Goal: Information Seeking & Learning: Compare options

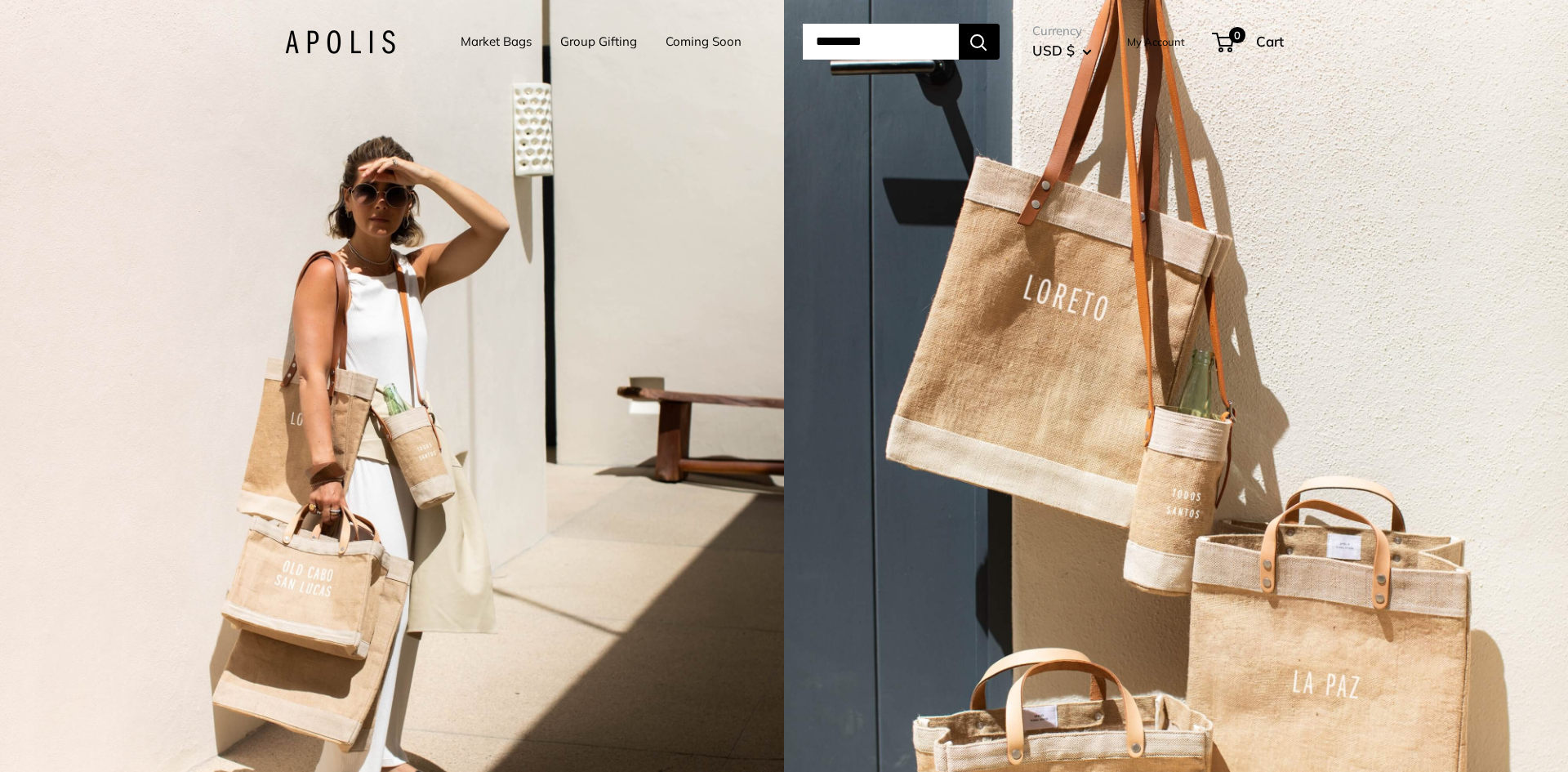
click at [503, 46] on link "Market Bags" at bounding box center [496, 42] width 71 height 23
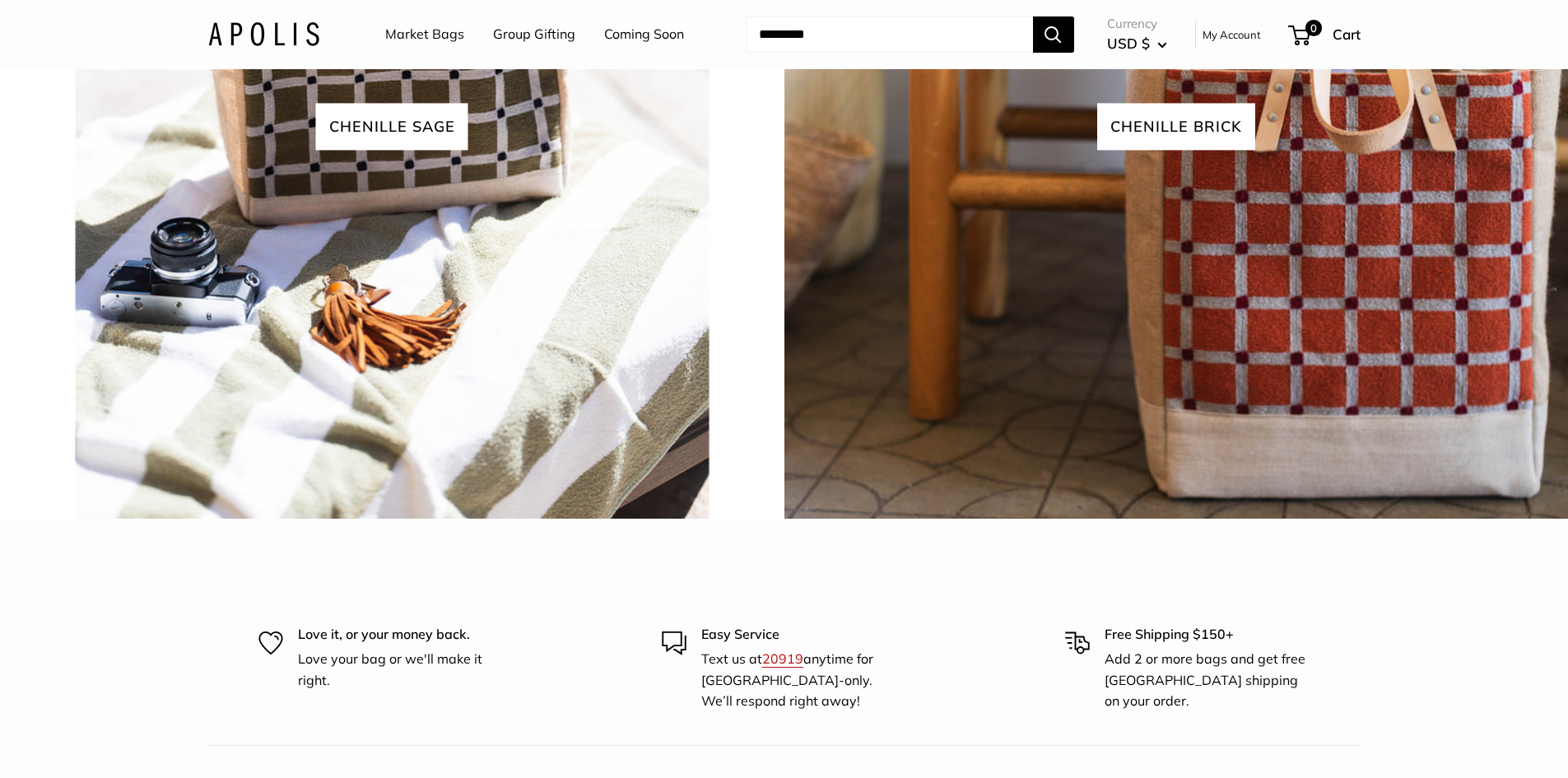
scroll to position [3849, 0]
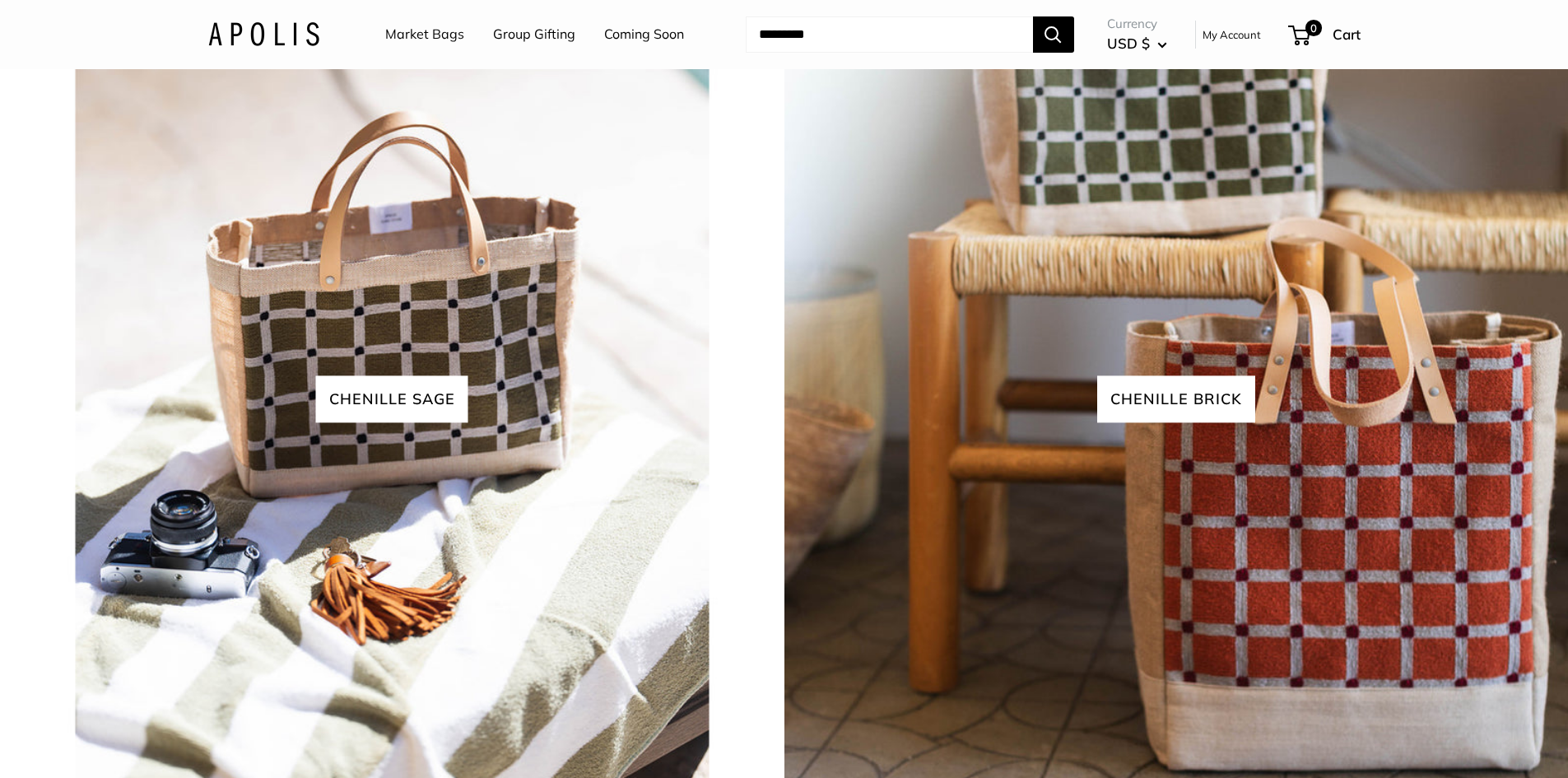
click at [450, 40] on link "Market Bags" at bounding box center [425, 34] width 79 height 25
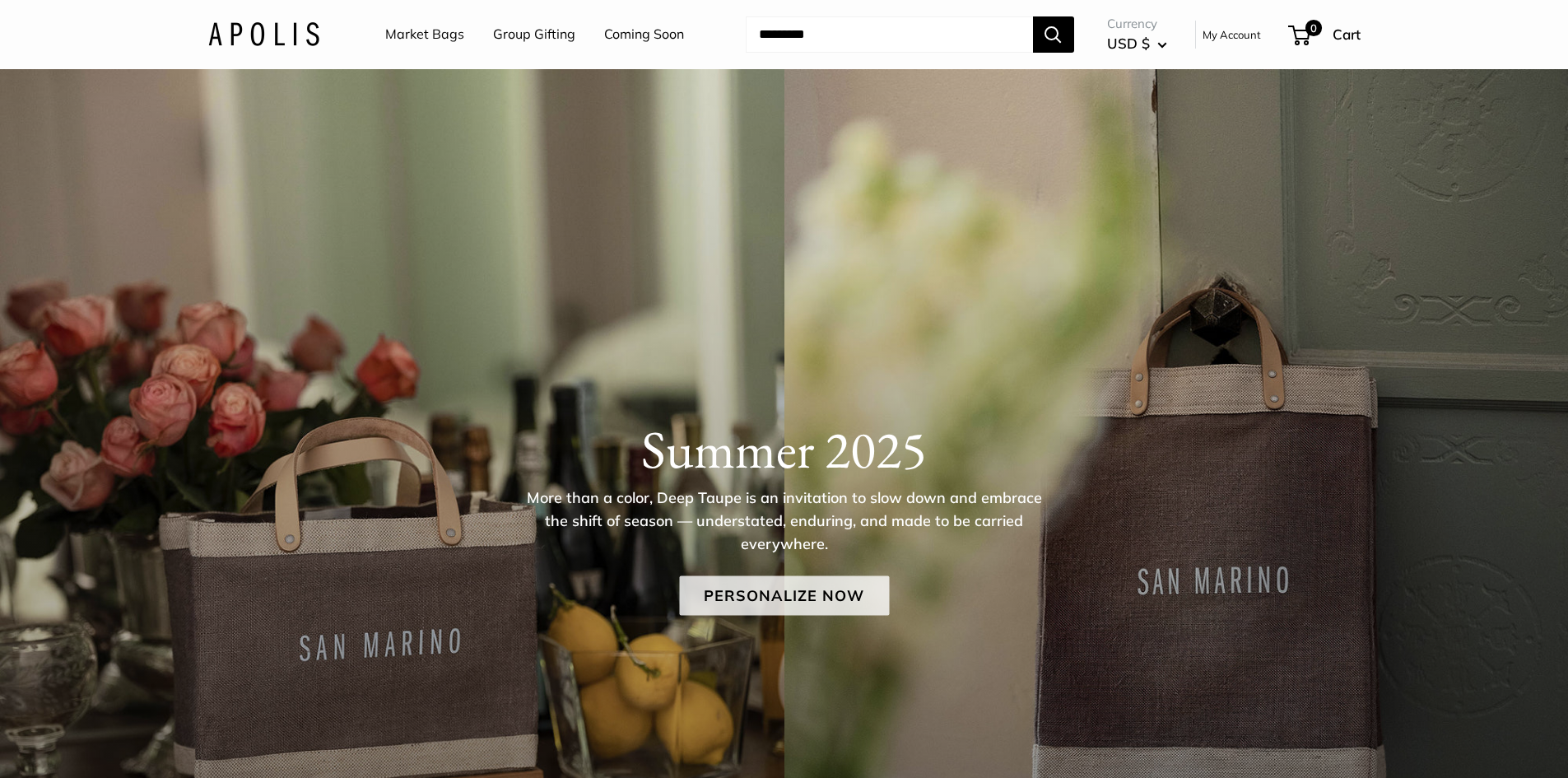
click at [806, 610] on link "Personalize Now" at bounding box center [784, 595] width 210 height 40
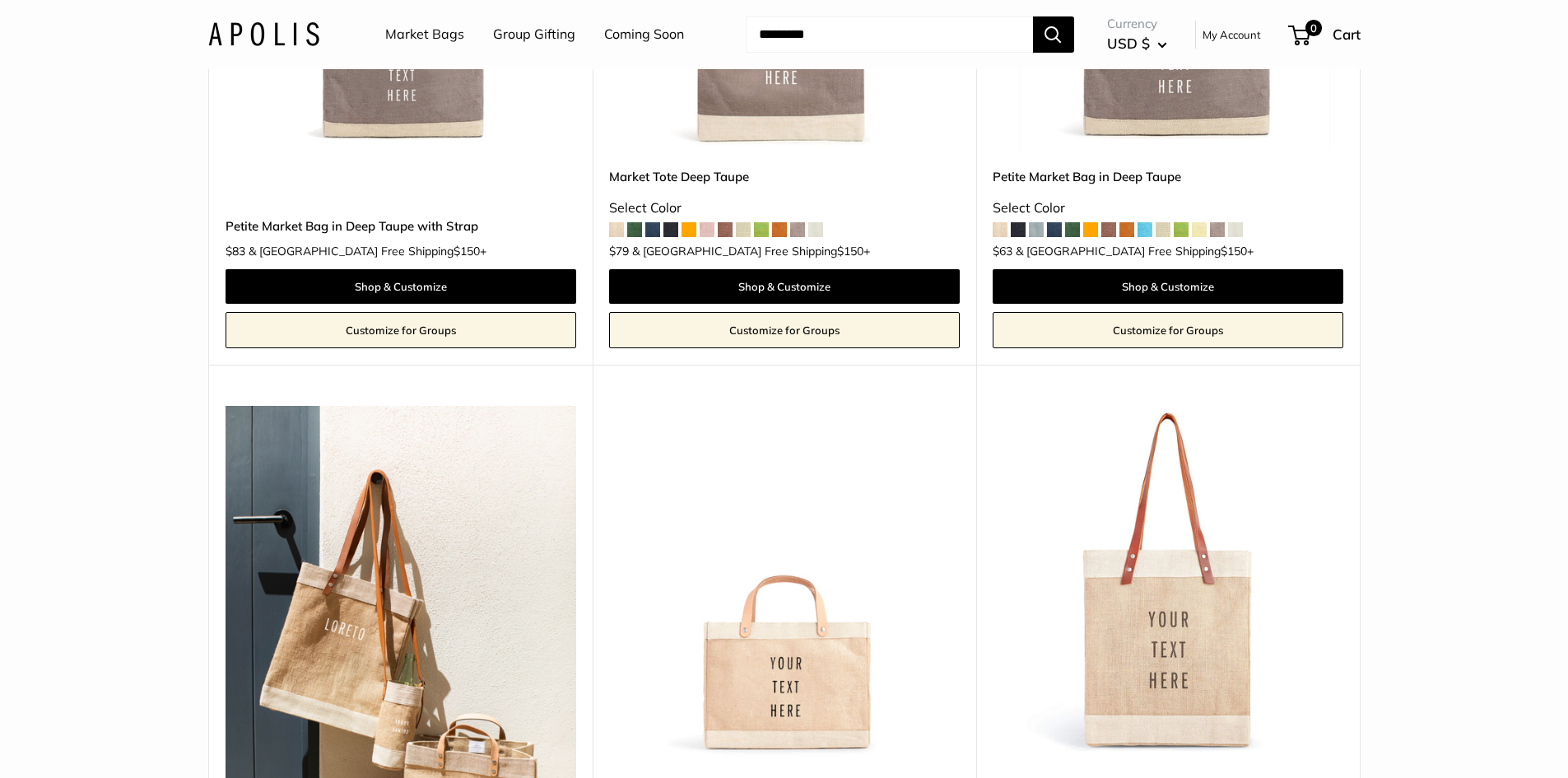
scroll to position [905, 0]
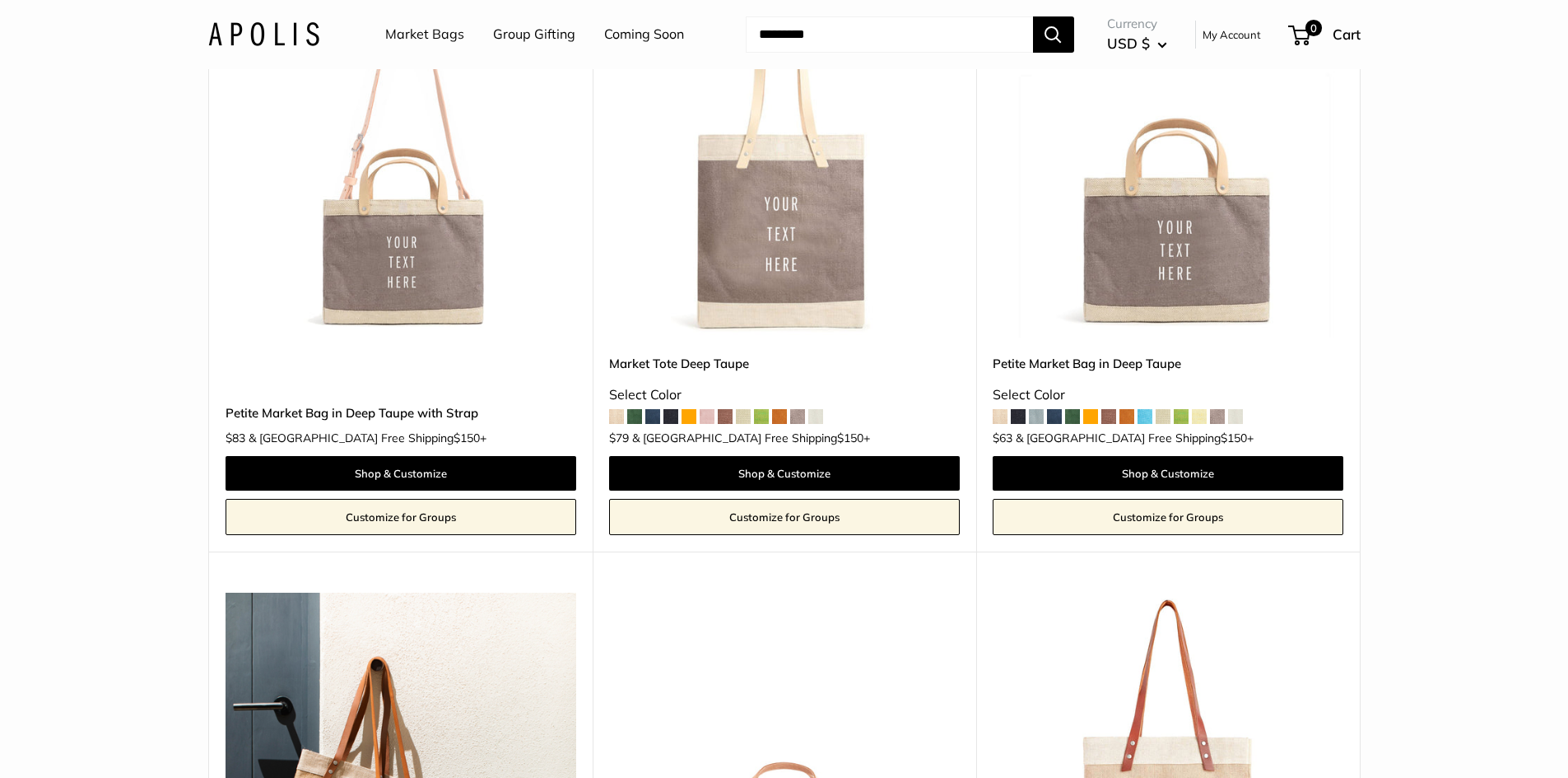
click at [779, 34] on input "Search..." at bounding box center [889, 34] width 288 height 36
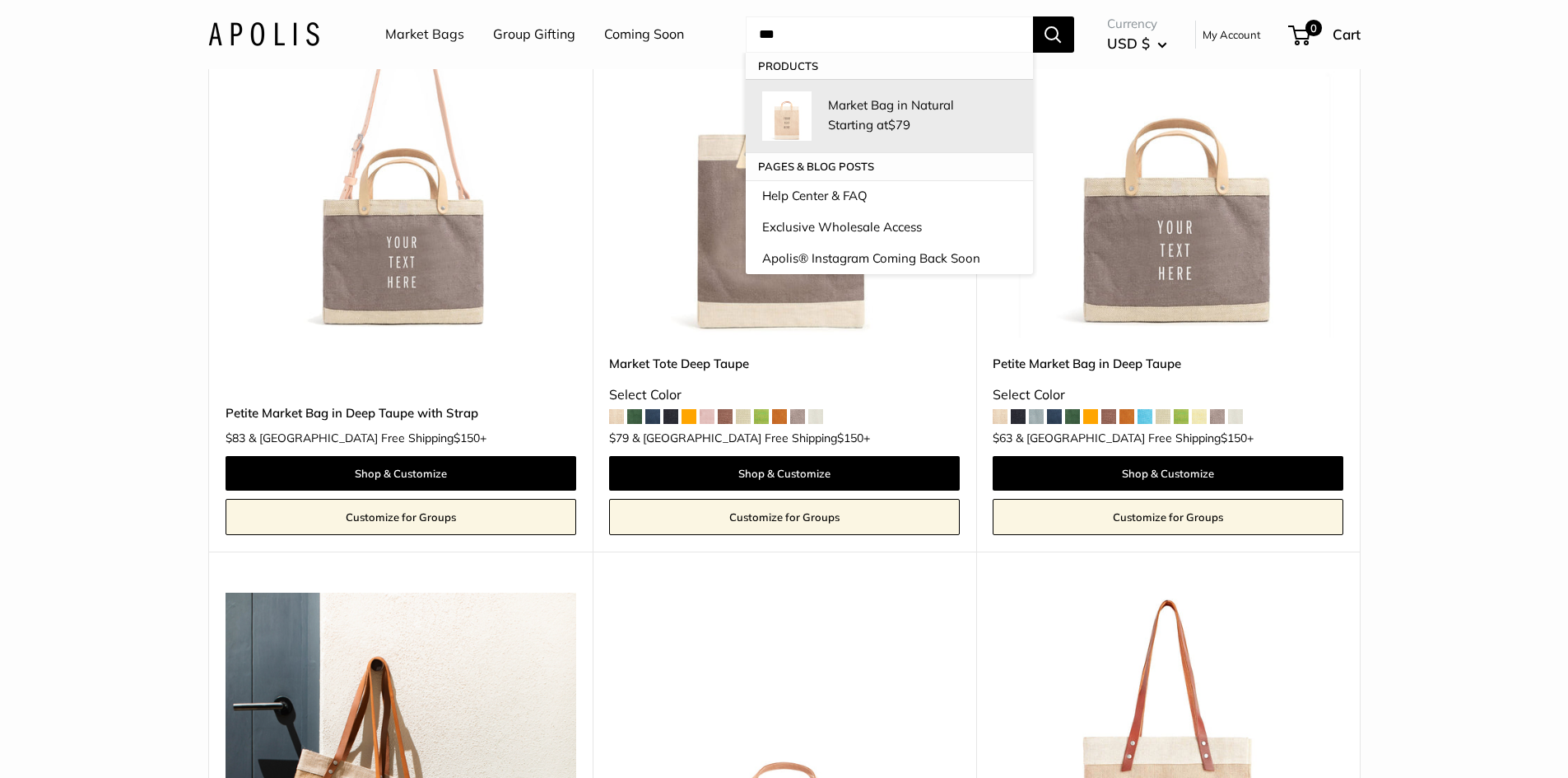
type input "***"
click at [831, 117] on span "Starting at $79" at bounding box center [869, 124] width 82 height 16
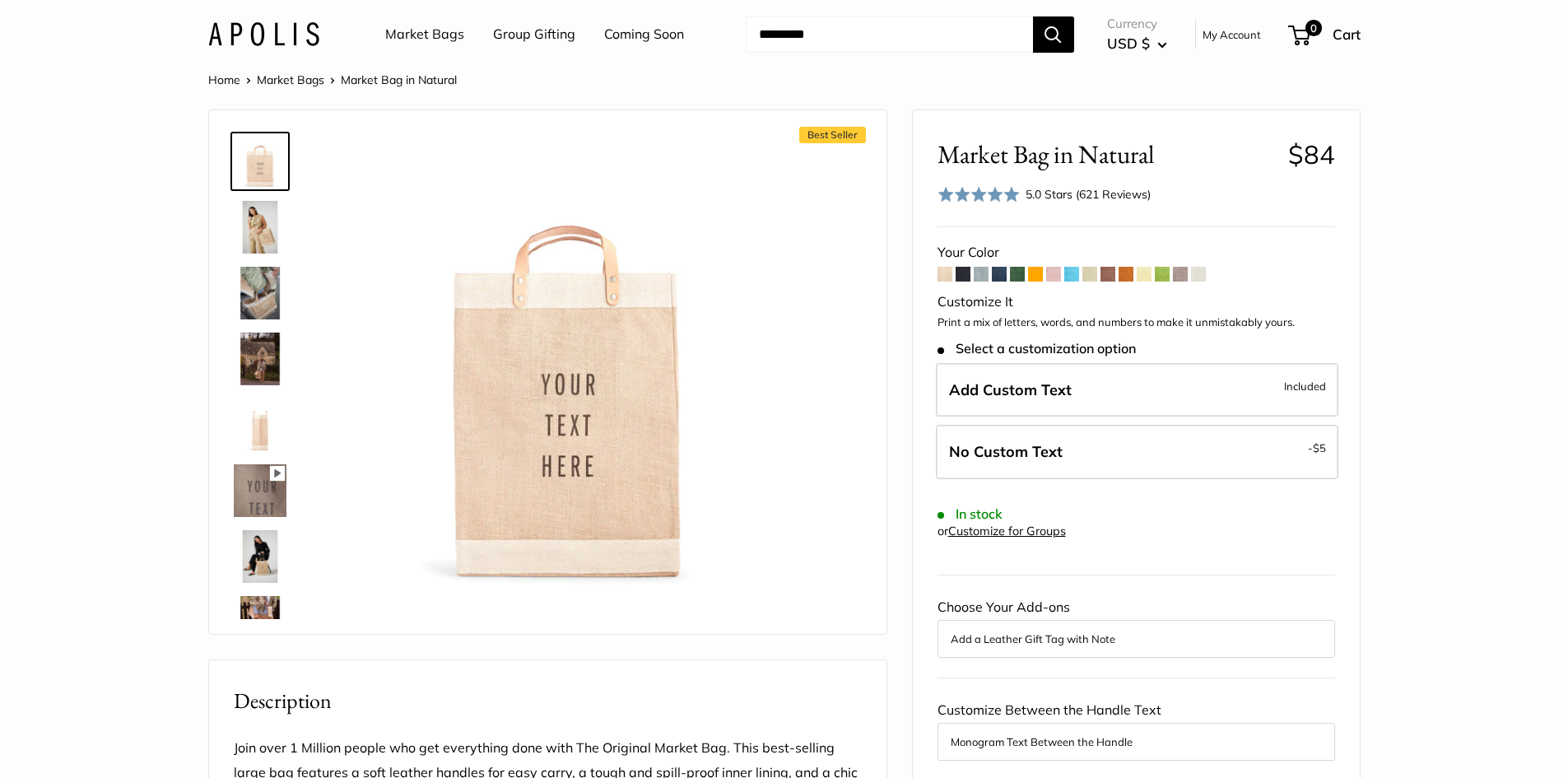
click at [778, 43] on input "Search..." at bounding box center [889, 34] width 288 height 36
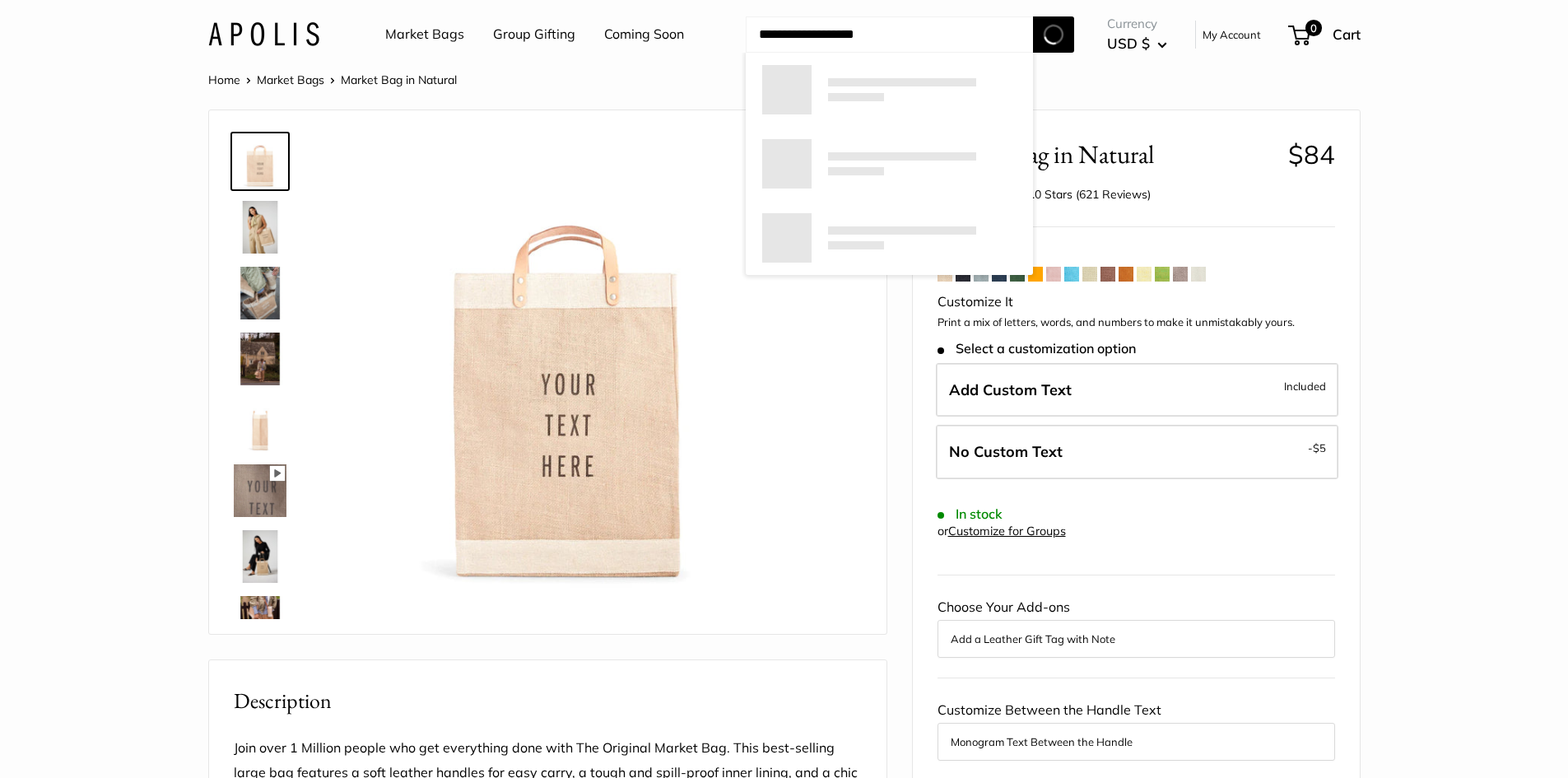
type input "**********"
click at [1033, 17] on button "Search" at bounding box center [1054, 34] width 41 height 36
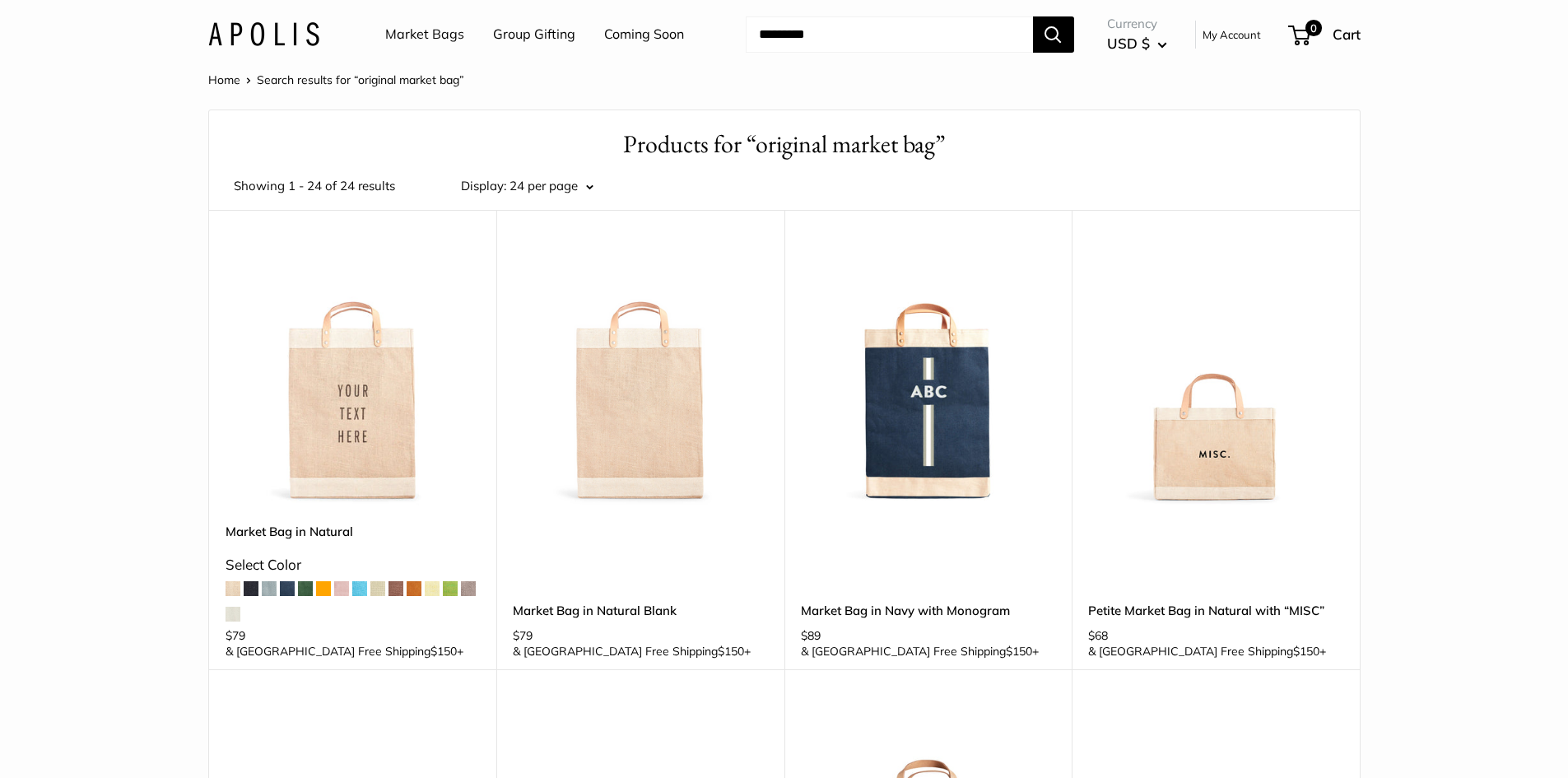
click at [419, 36] on link "Market Bags" at bounding box center [425, 34] width 79 height 25
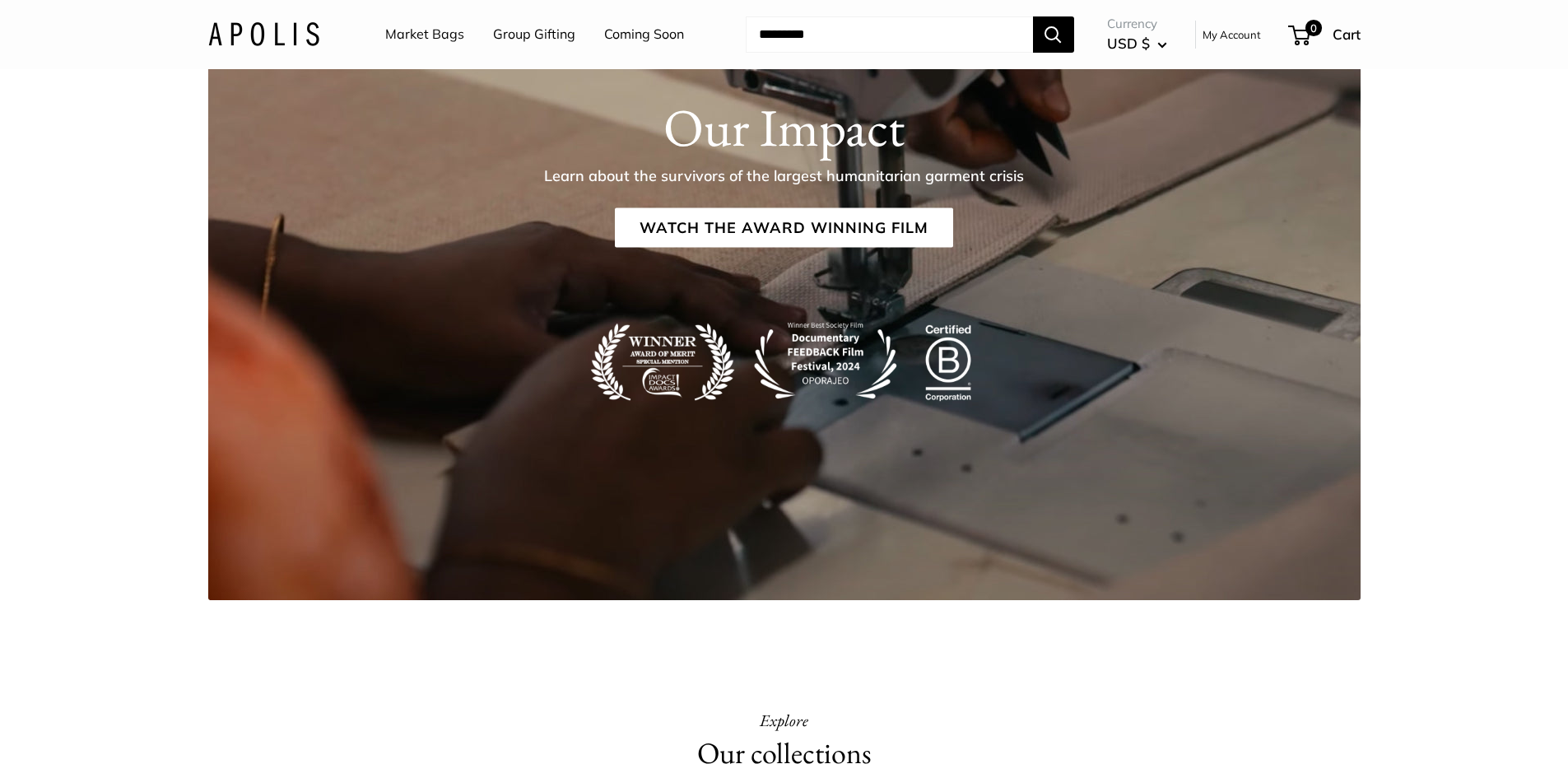
scroll to position [3456, 0]
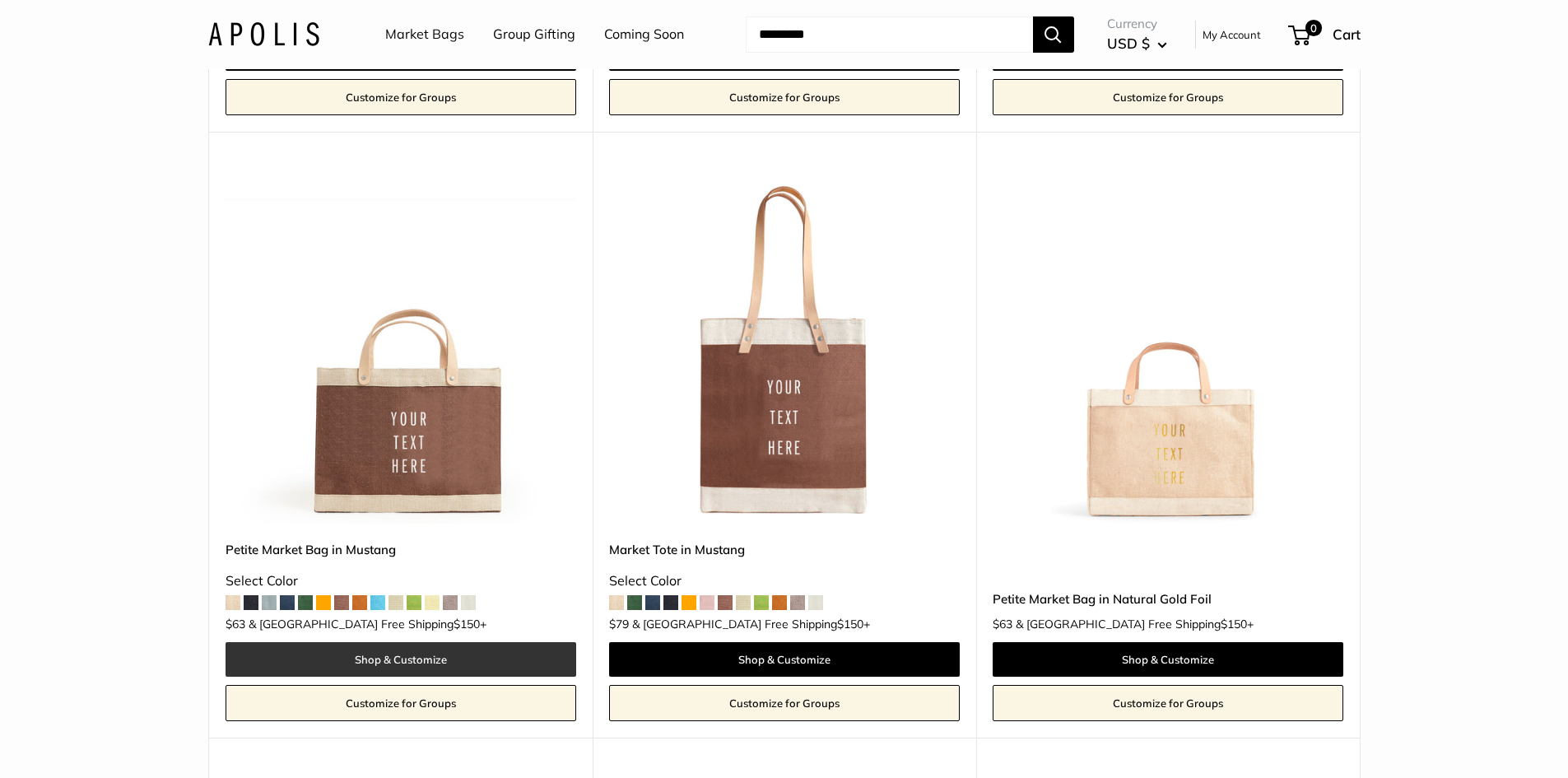
scroll to position [5761, 0]
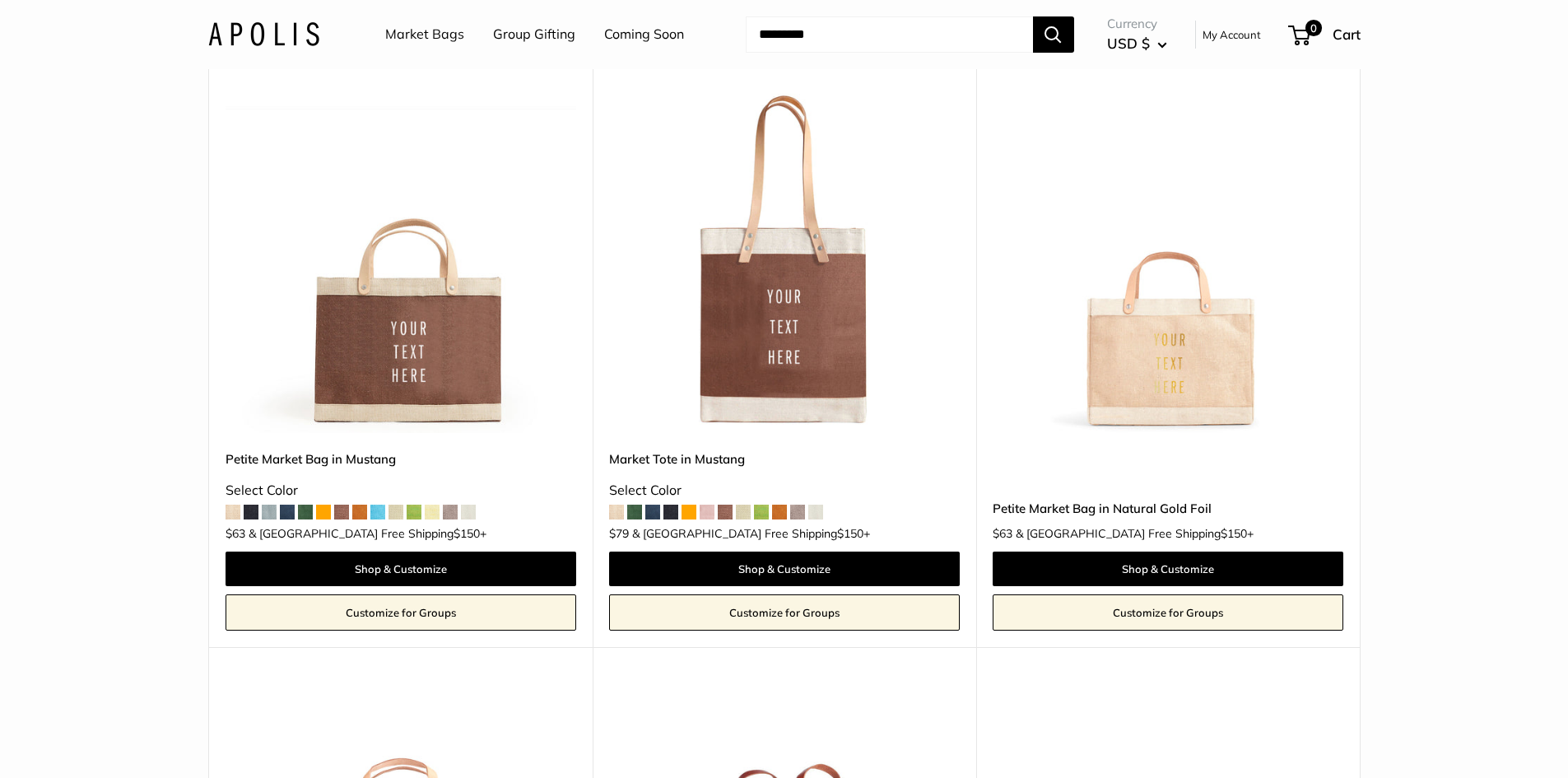
click at [637, 26] on link "Coming Soon" at bounding box center [644, 34] width 79 height 25
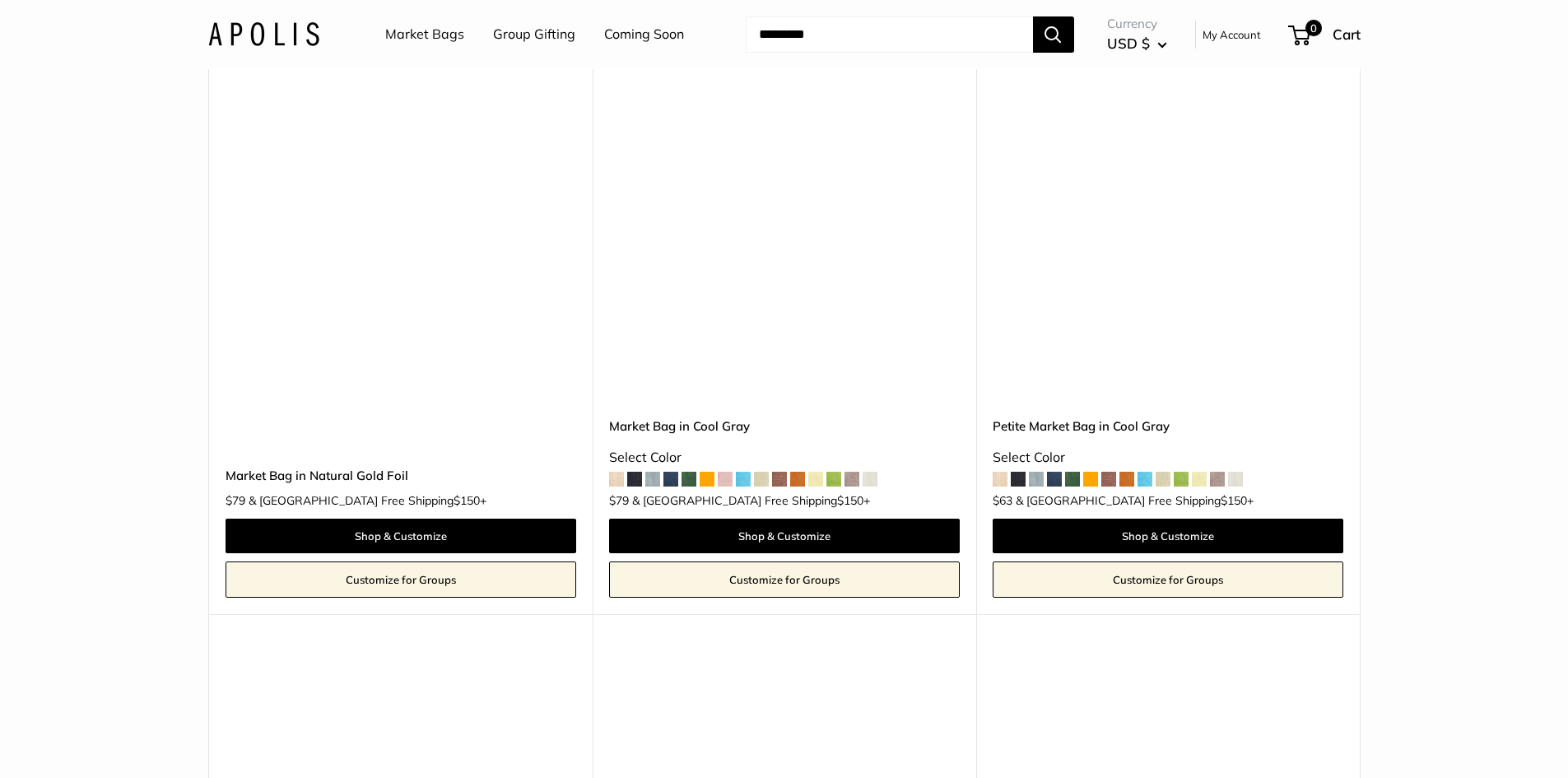
scroll to position [6419, 0]
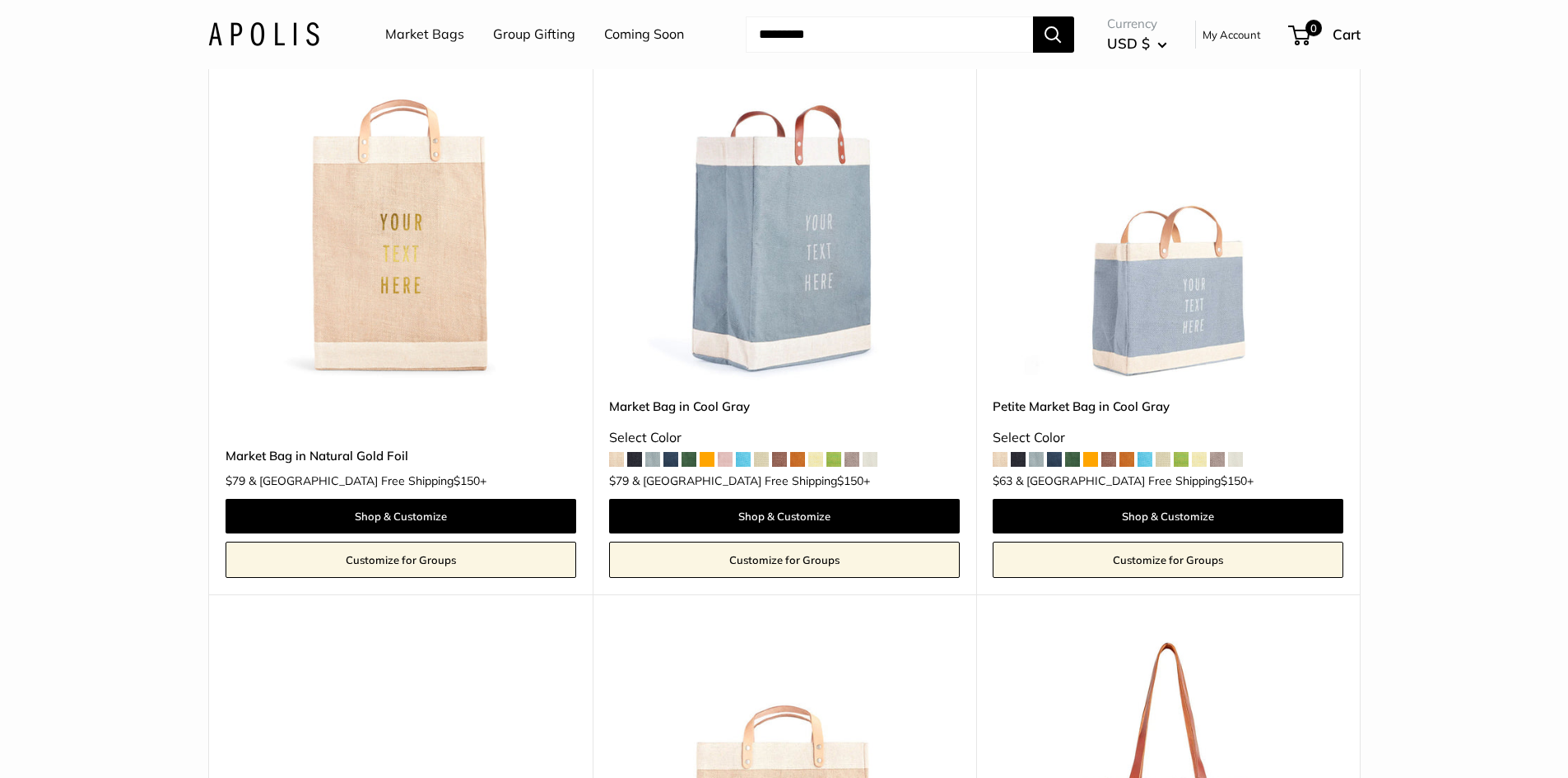
click at [0, 0] on img at bounding box center [0, 0] width 0 height 0
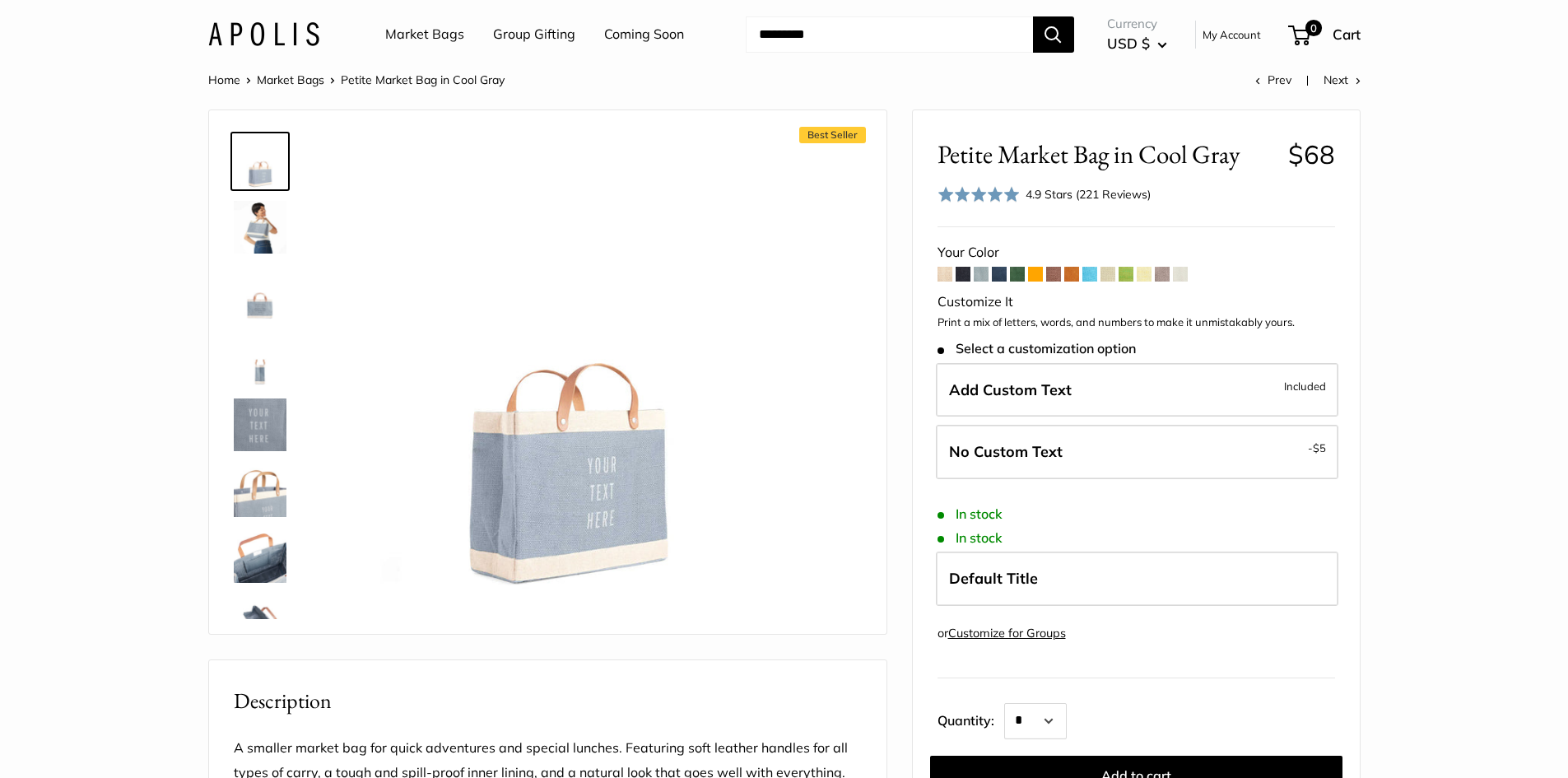
click at [962, 279] on span at bounding box center [963, 273] width 15 height 15
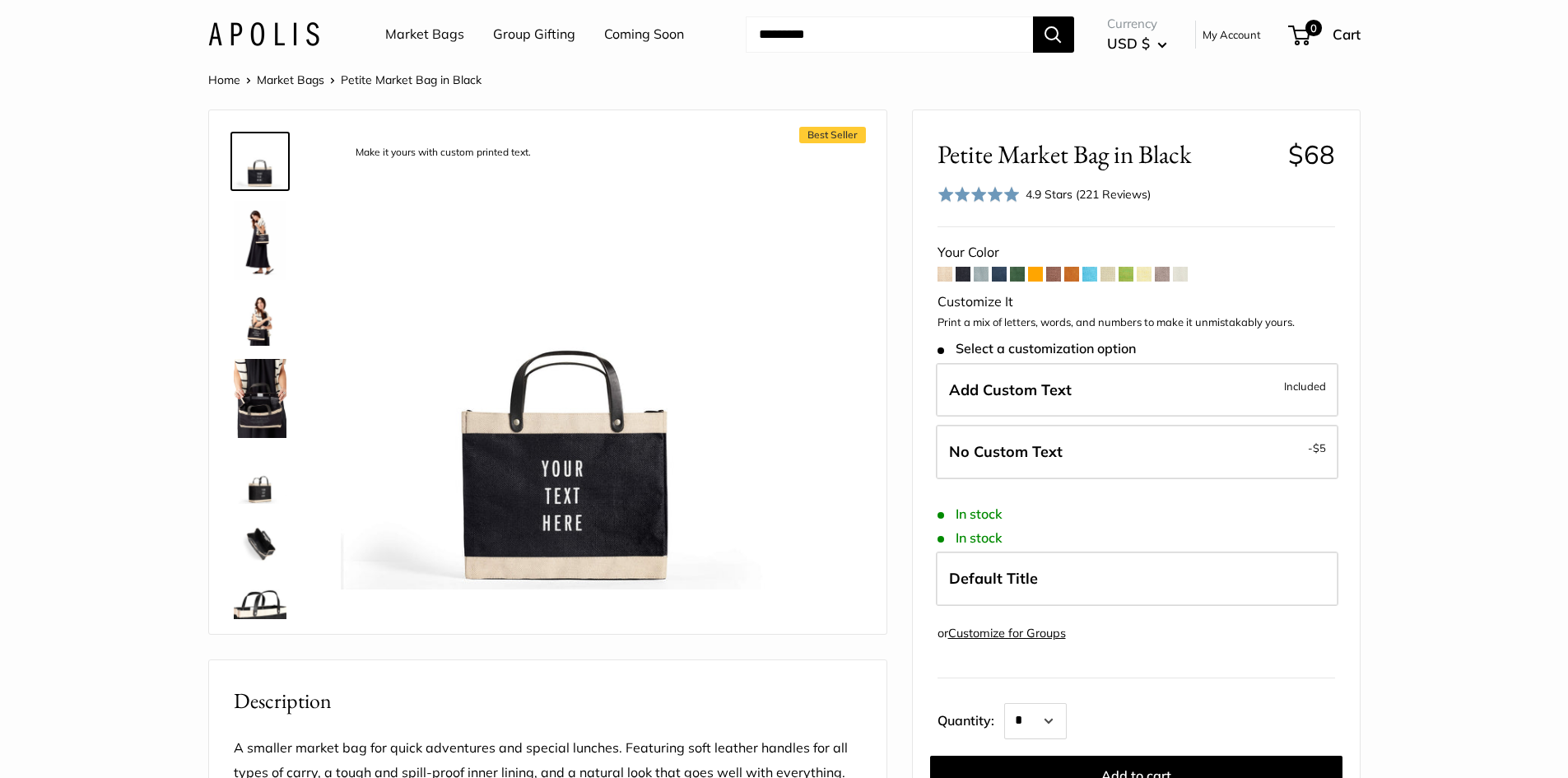
click at [1024, 272] on span at bounding box center [1017, 273] width 15 height 15
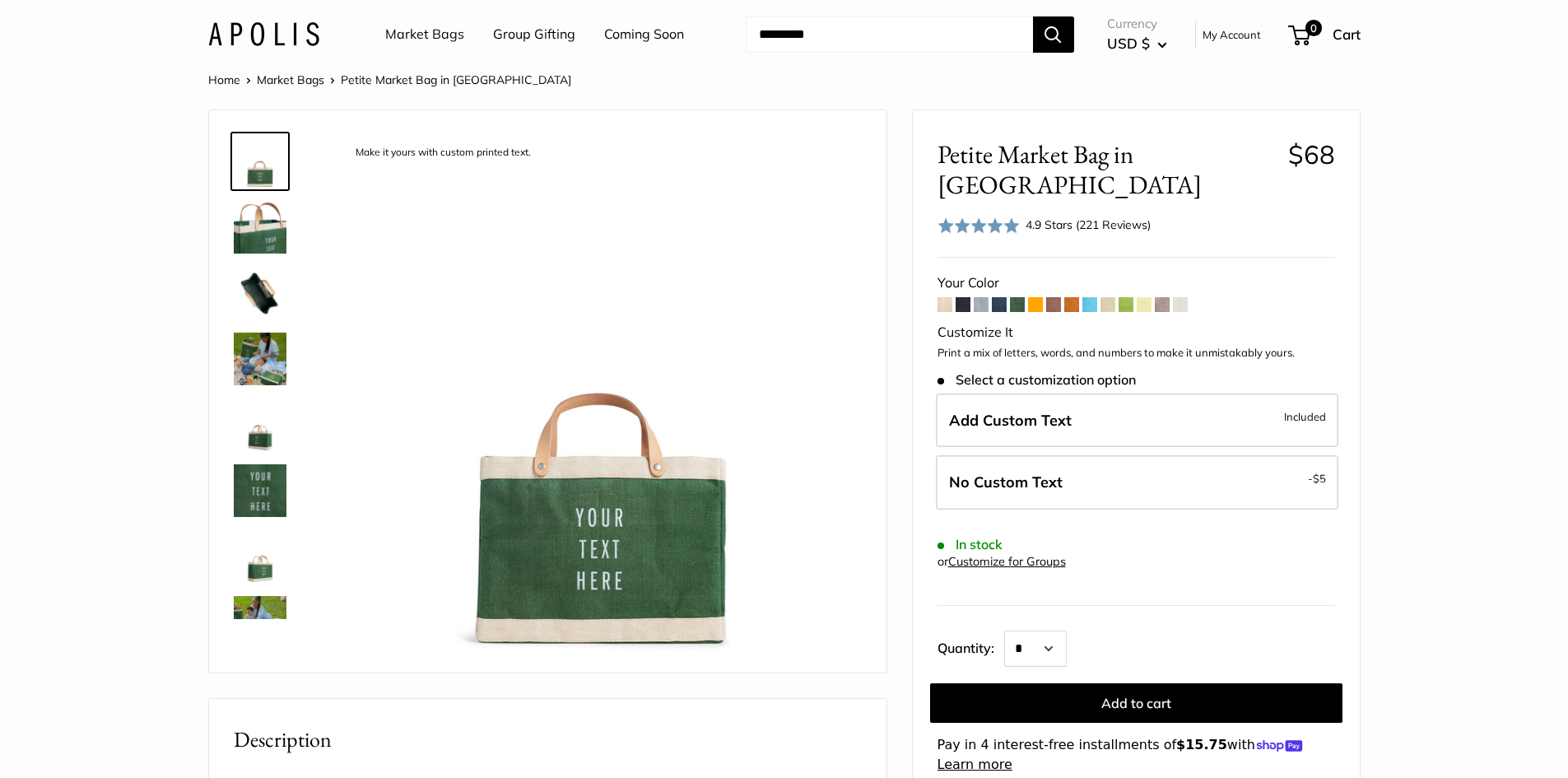
click at [1125, 297] on span at bounding box center [1126, 304] width 15 height 15
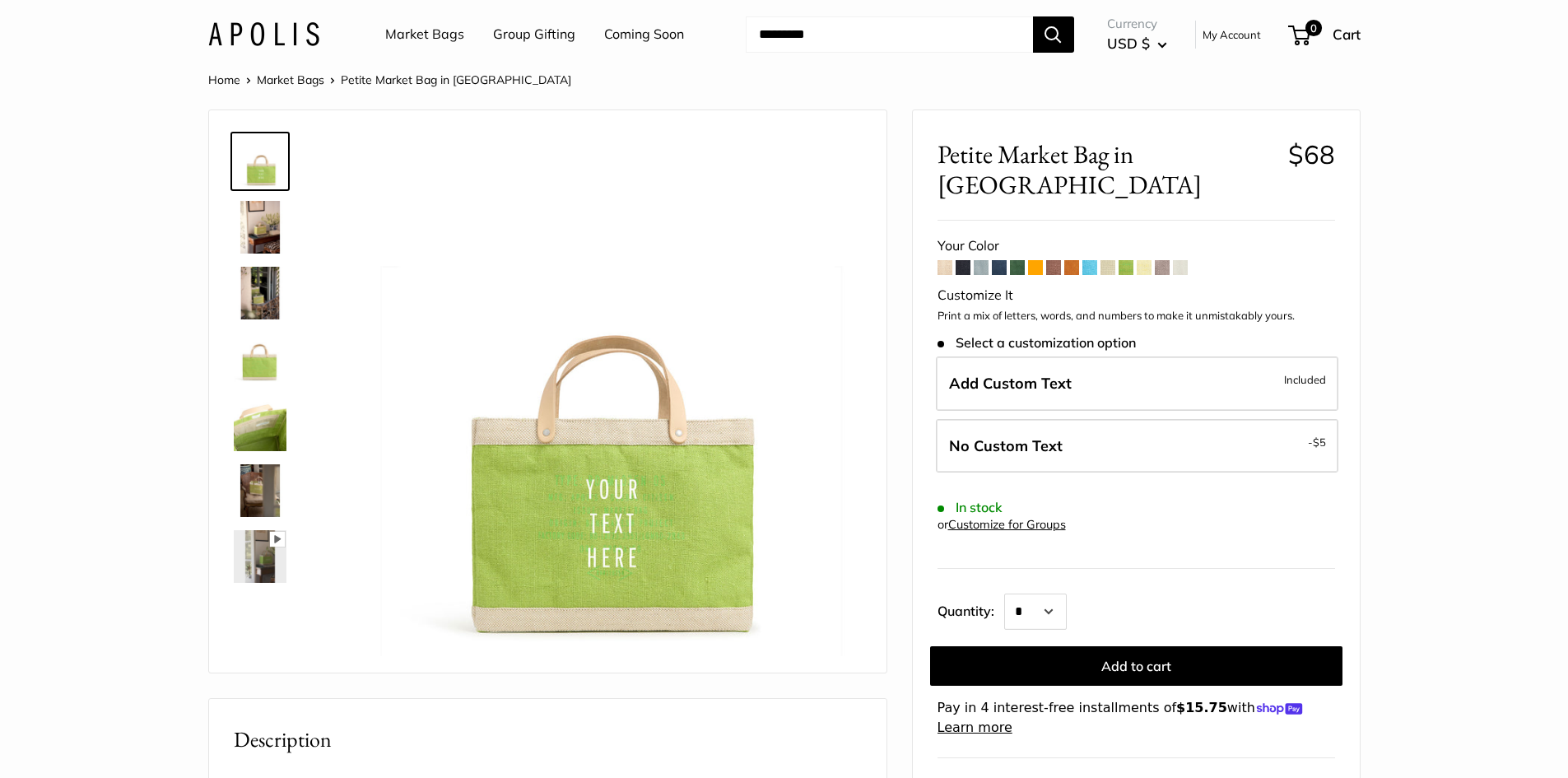
click at [1181, 260] on span at bounding box center [1180, 267] width 15 height 15
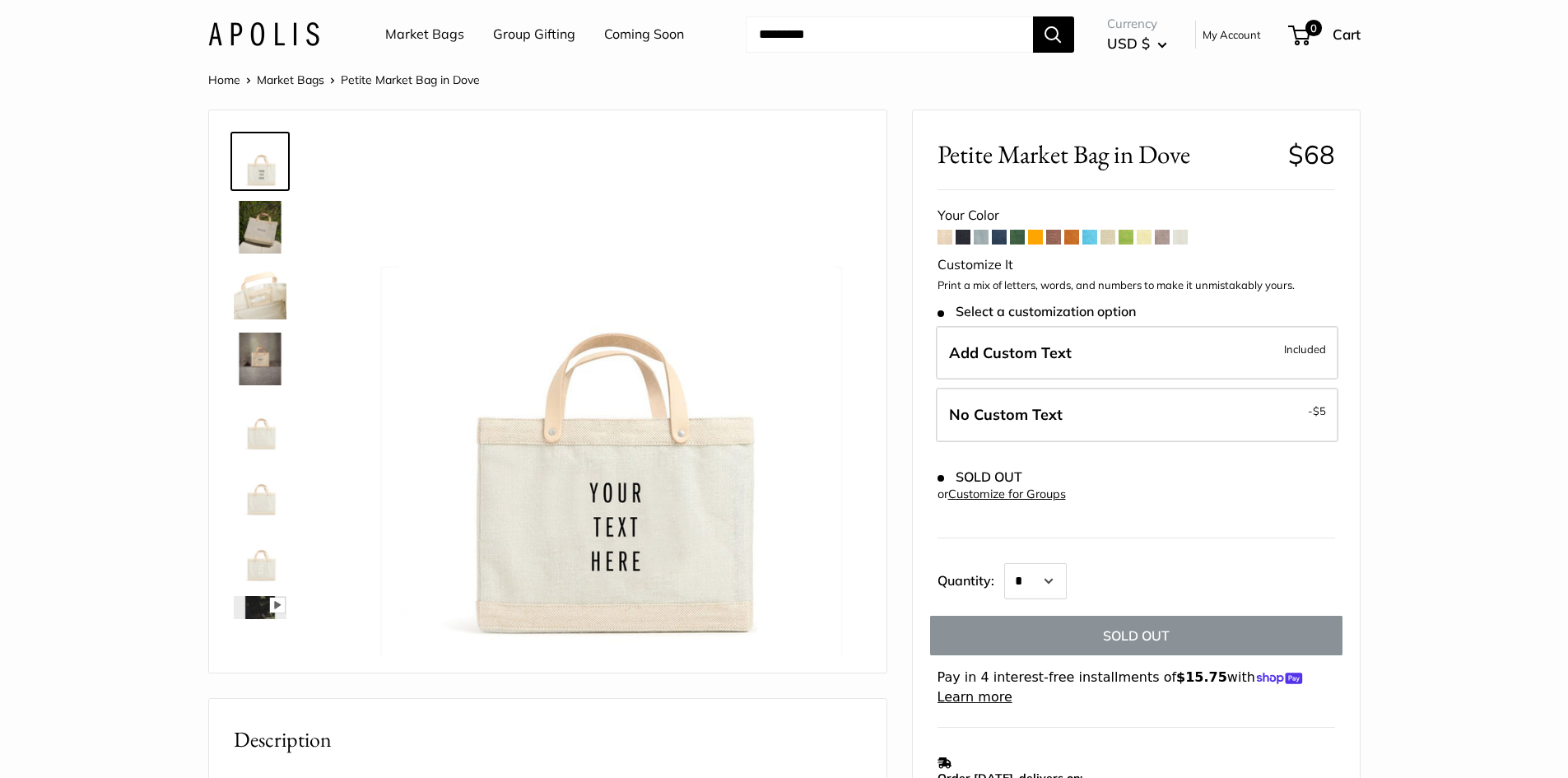
click at [939, 242] on span at bounding box center [945, 236] width 15 height 15
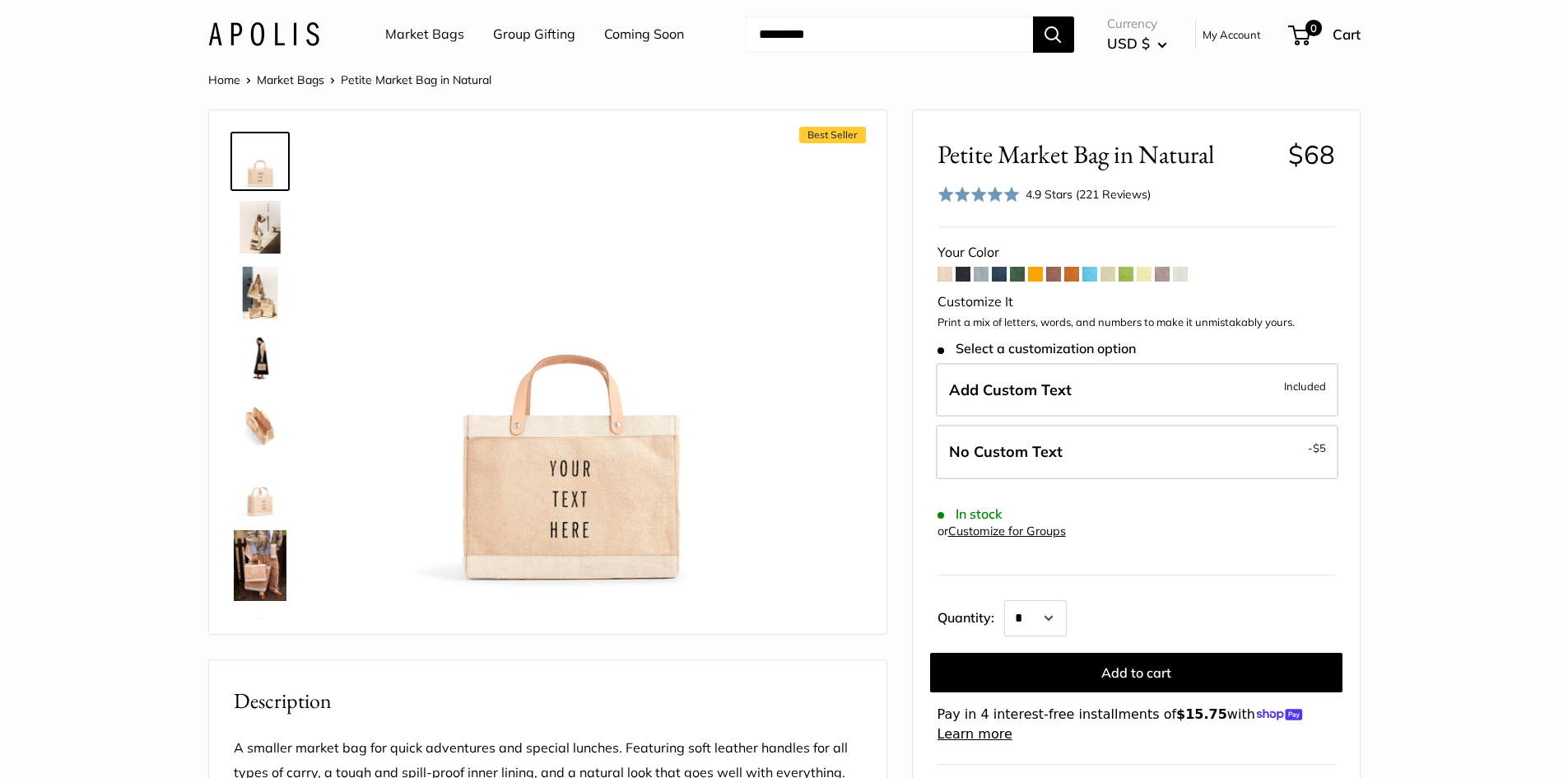
click at [987, 274] on span at bounding box center [981, 273] width 15 height 15
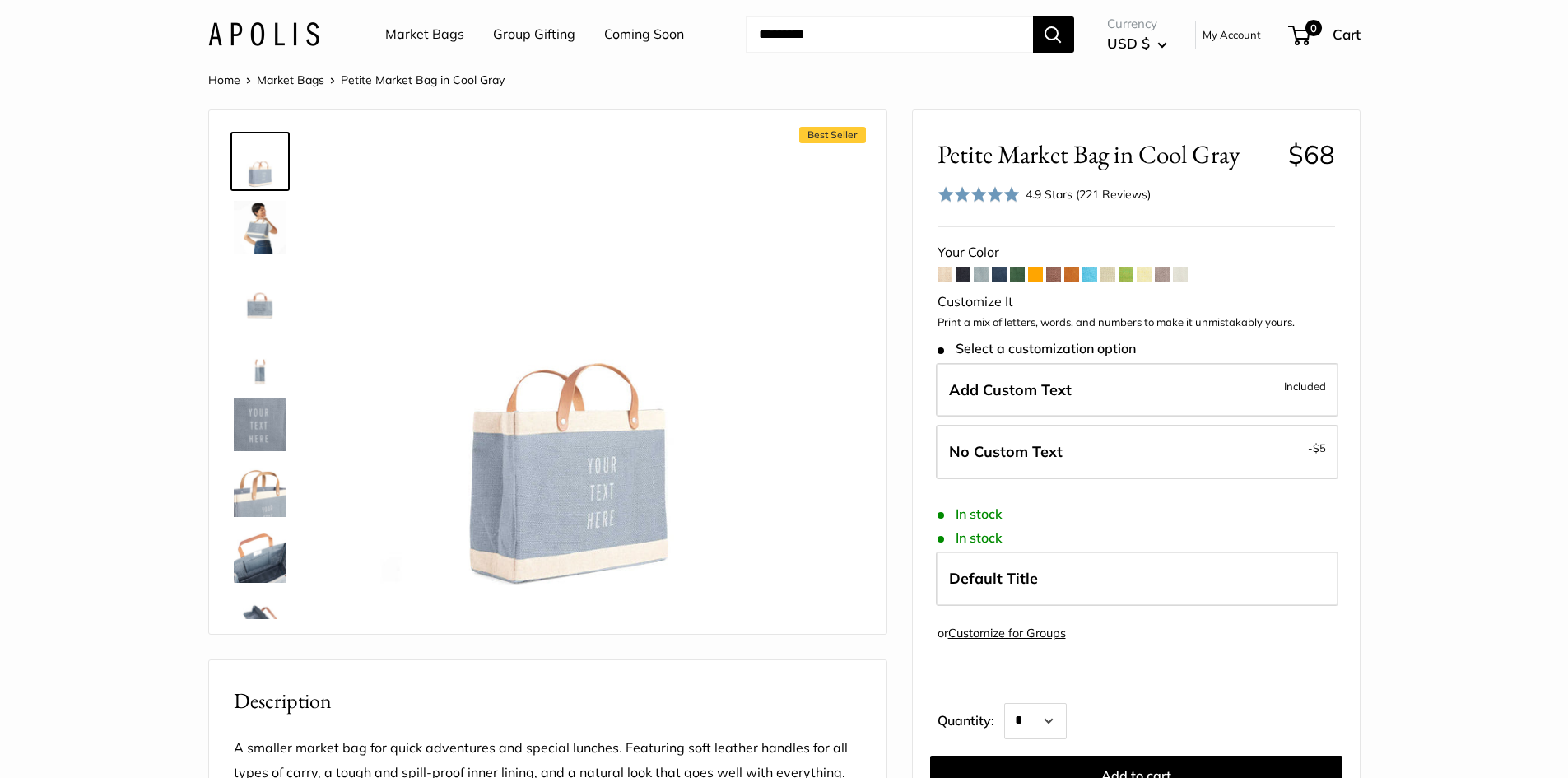
click at [1016, 275] on span at bounding box center [1017, 273] width 15 height 15
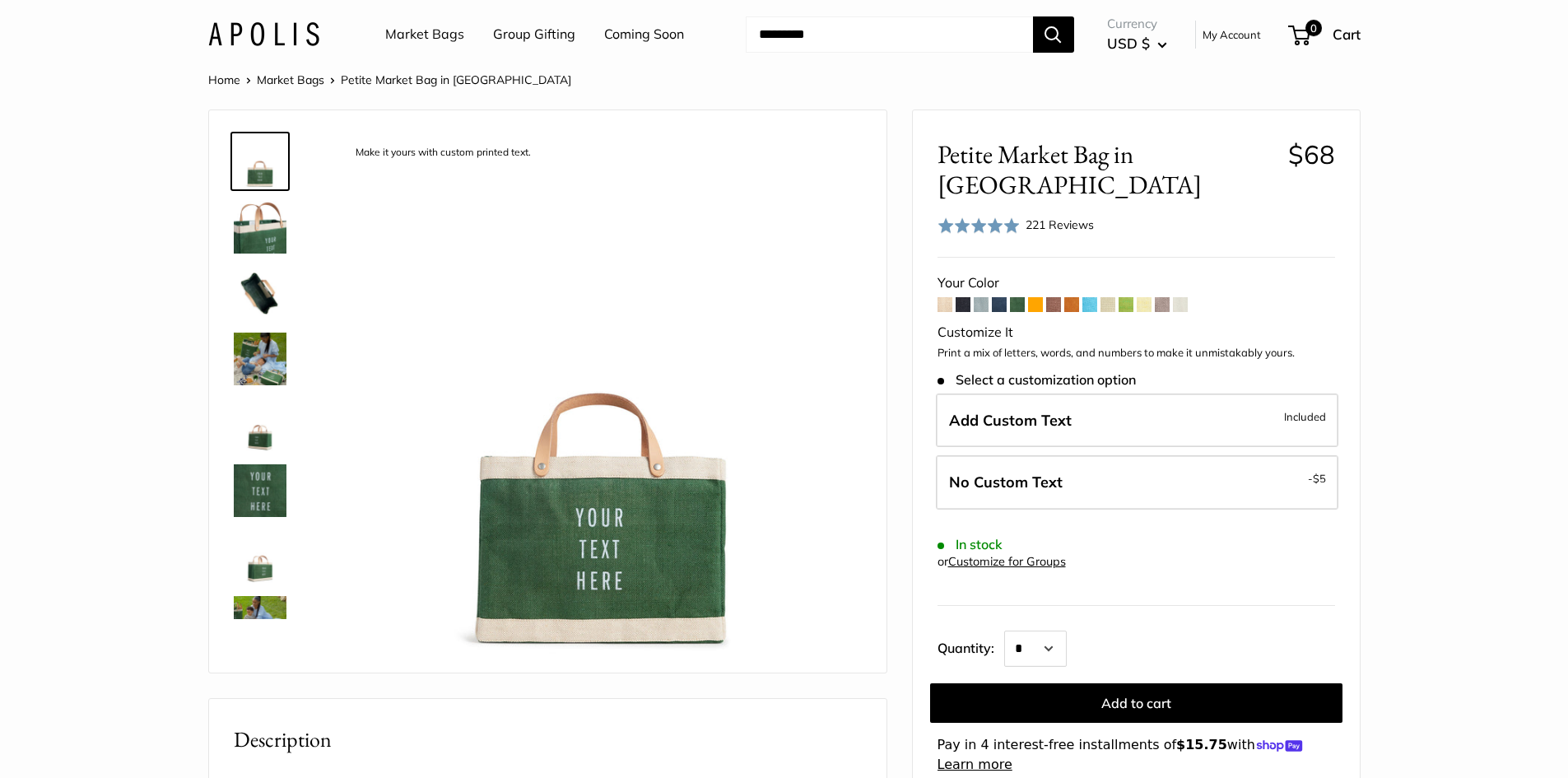
click at [999, 297] on span at bounding box center [999, 304] width 15 height 15
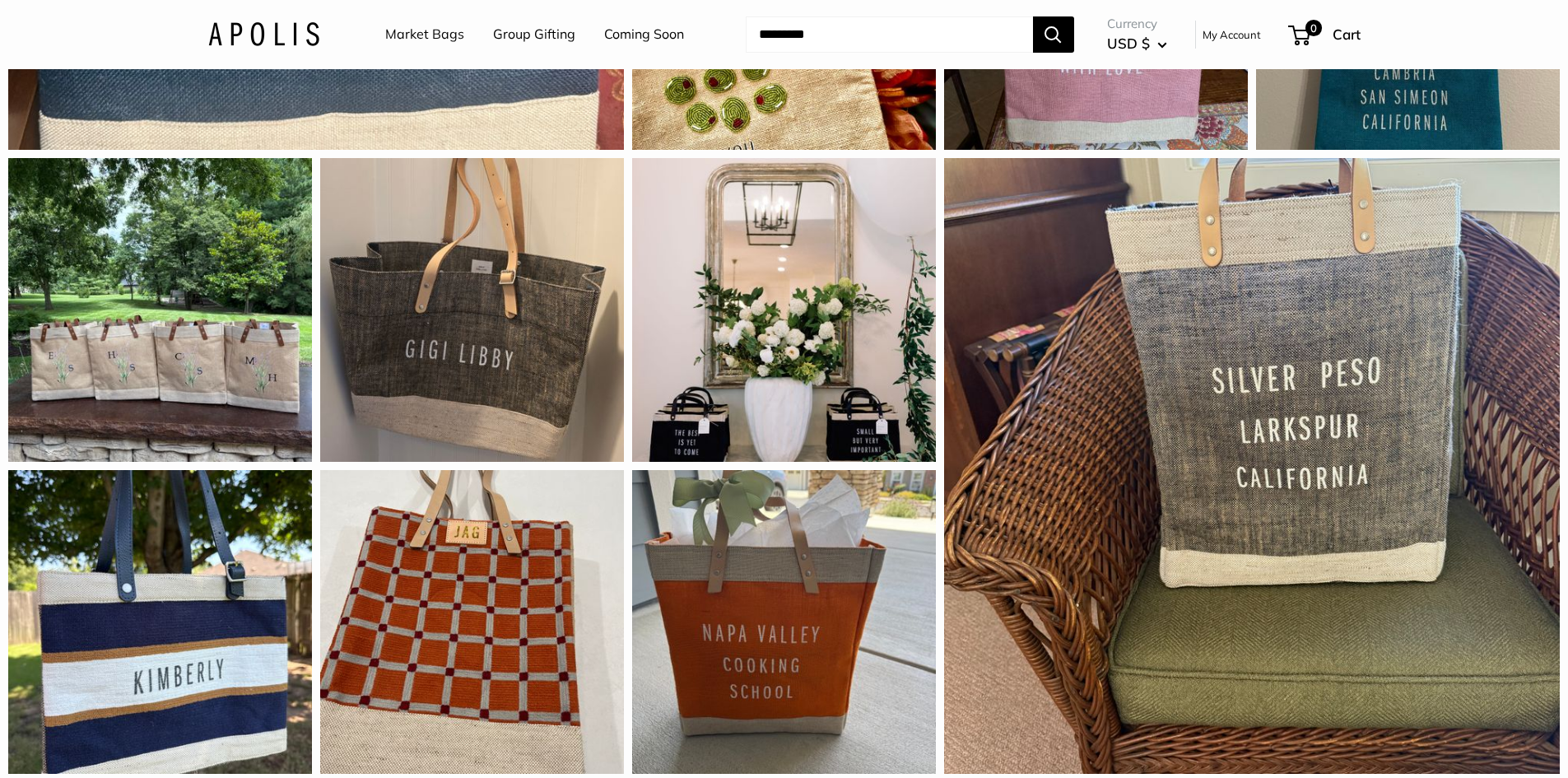
scroll to position [2304, 0]
